Goal: Transaction & Acquisition: Purchase product/service

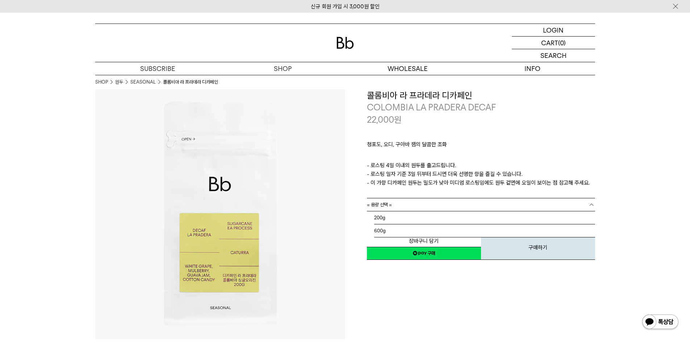
click at [424, 203] on link "= 용량 선택 =" at bounding box center [481, 205] width 228 height 13
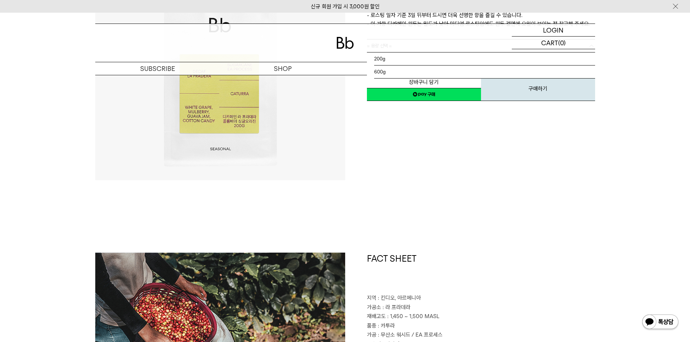
scroll to position [290, 0]
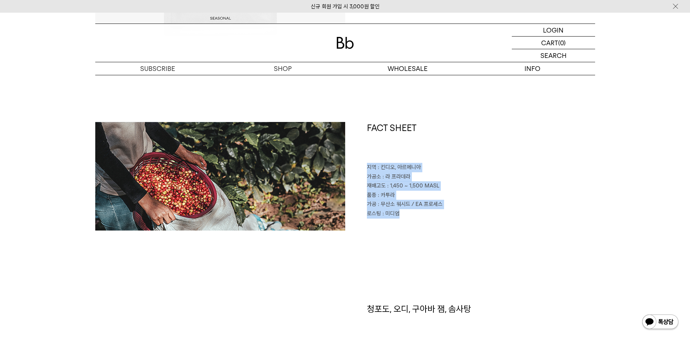
drag, startPoint x: 371, startPoint y: 174, endPoint x: 401, endPoint y: 223, distance: 57.2
click at [401, 223] on div "FACT SHEET 지역 : 킨디오, 아르메니아 가공소 : 라 프라데라 재배고도 : 1,450 ~ 1,500 MASL 품종 : 카투라 가공 :…" at bounding box center [470, 176] width 250 height 109
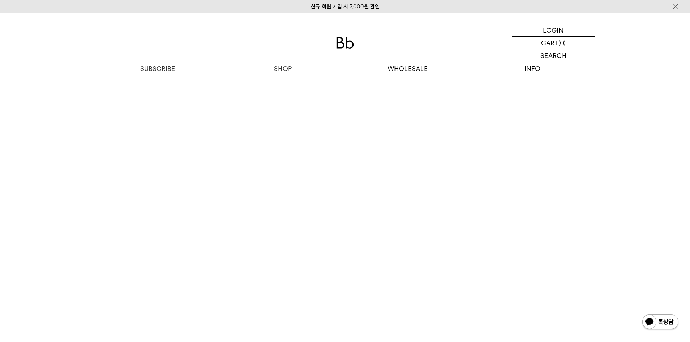
scroll to position [1413, 0]
click at [274, 64] on p "숍" at bounding box center [282, 68] width 125 height 13
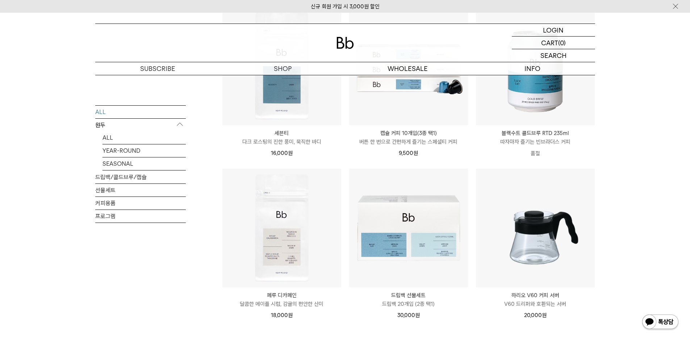
scroll to position [906, 0]
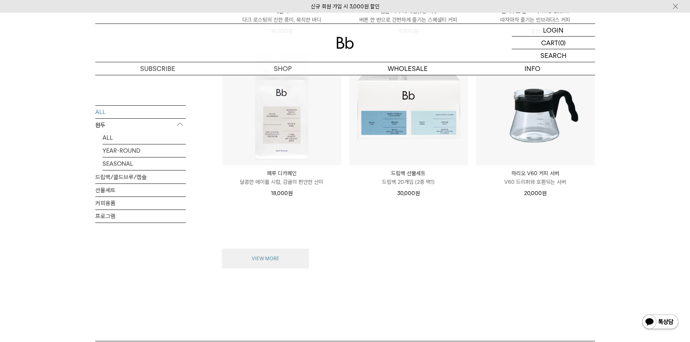
click at [278, 260] on button "VIEW MORE" at bounding box center [265, 259] width 87 height 20
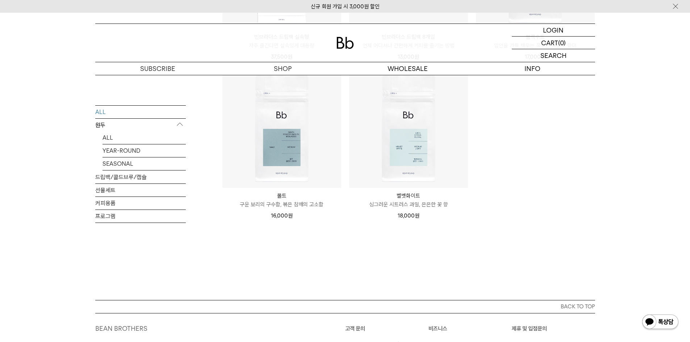
scroll to position [1377, 0]
